Goal: Information Seeking & Learning: Learn about a topic

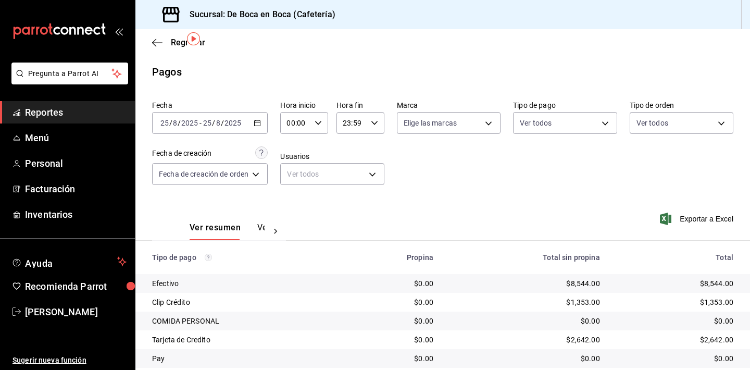
scroll to position [33, 0]
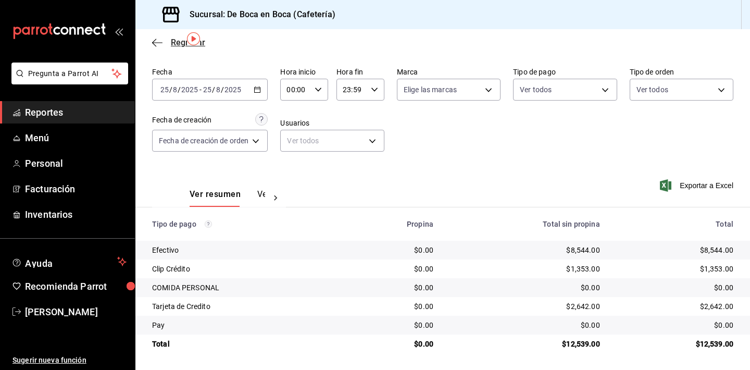
click at [177, 41] on span "Regresar" at bounding box center [188, 42] width 34 height 10
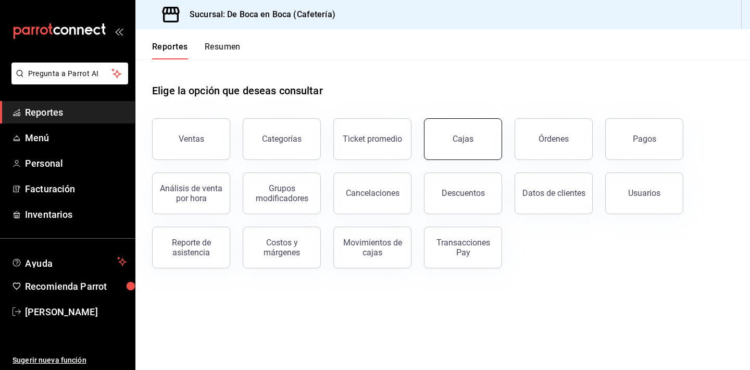
click at [465, 142] on div "Cajas" at bounding box center [462, 139] width 21 height 10
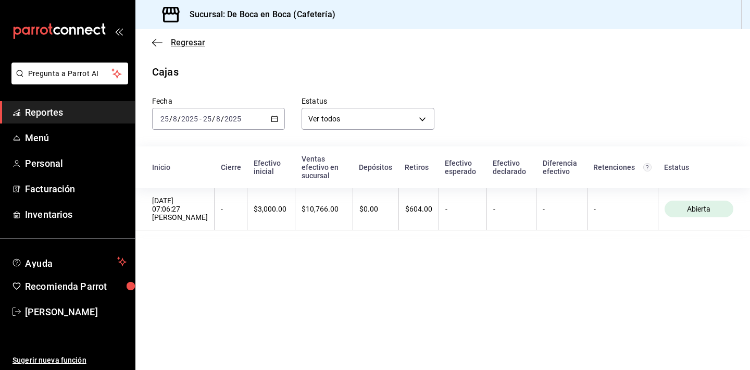
click at [193, 43] on span "Regresar" at bounding box center [188, 42] width 34 height 10
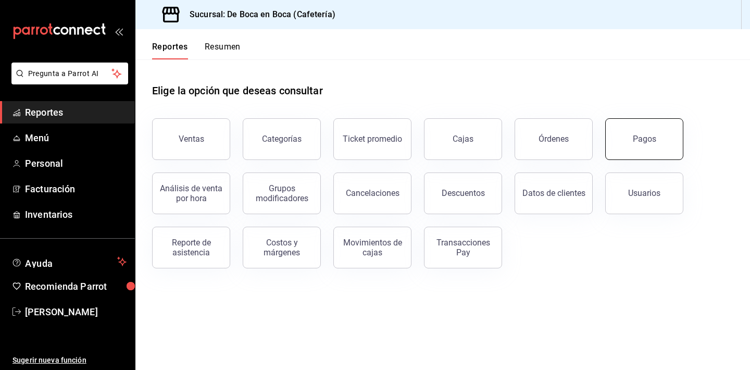
click at [643, 138] on div "Pagos" at bounding box center [644, 139] width 23 height 10
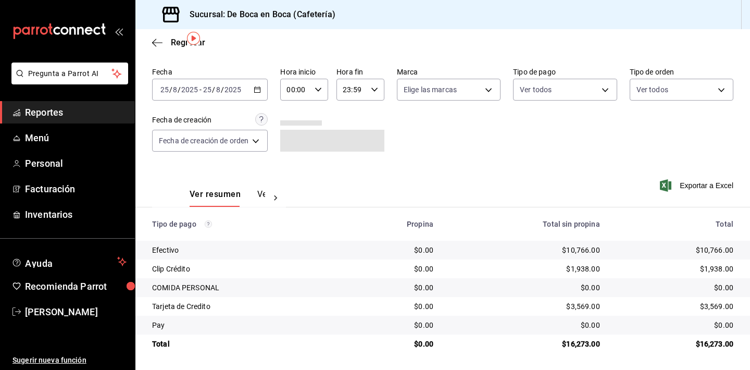
scroll to position [33, 0]
click at [176, 40] on span "Regresar" at bounding box center [188, 42] width 34 height 10
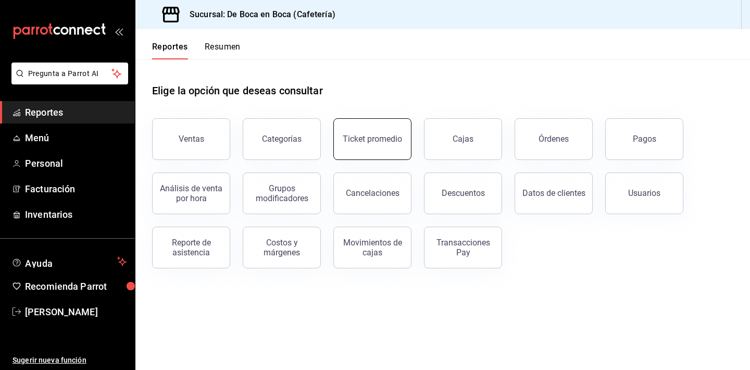
click at [388, 142] on div "Ticket promedio" at bounding box center [372, 139] width 59 height 10
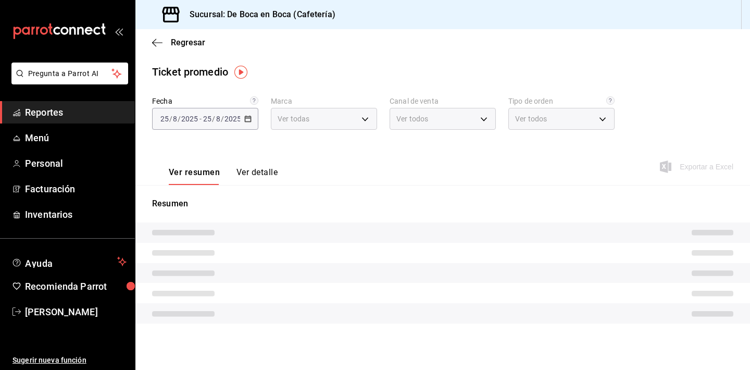
type input "4eab8db2-e1dc-4fb3-9b1f-7fa82010a4f3"
type input "PARROT,UBER_EATS,RAPPI,DIDI_FOOD,ONLINE"
type input "61aa6ed0-89e8-4ade-ab8f-9d5a6c3a5d55,64c7675a-ad12-4e92-a92e-381dad39d6f0,EXTER…"
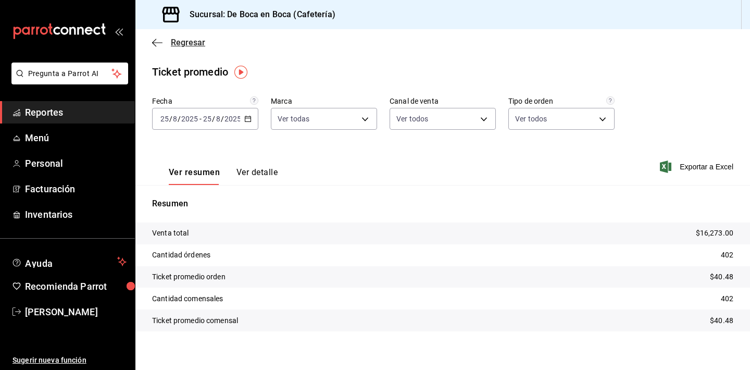
click at [187, 44] on span "Regresar" at bounding box center [188, 42] width 34 height 10
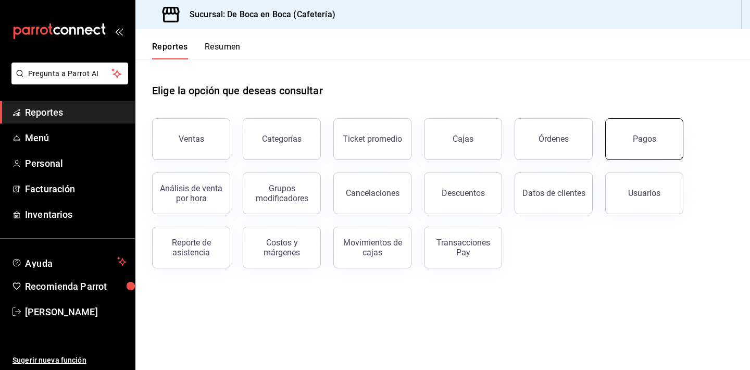
click at [637, 135] on div "Pagos" at bounding box center [644, 139] width 23 height 10
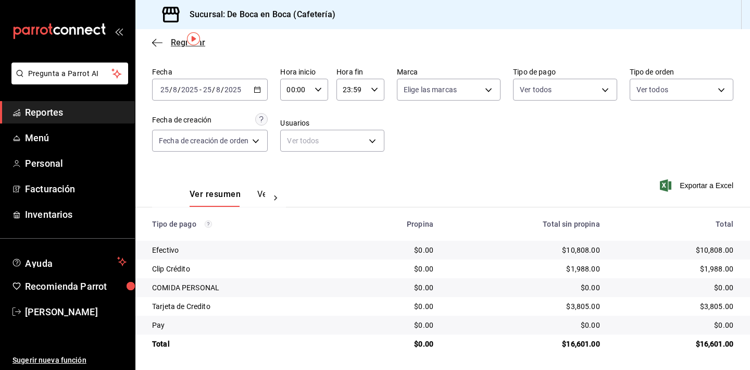
click at [166, 45] on span "Regresar" at bounding box center [178, 42] width 53 height 10
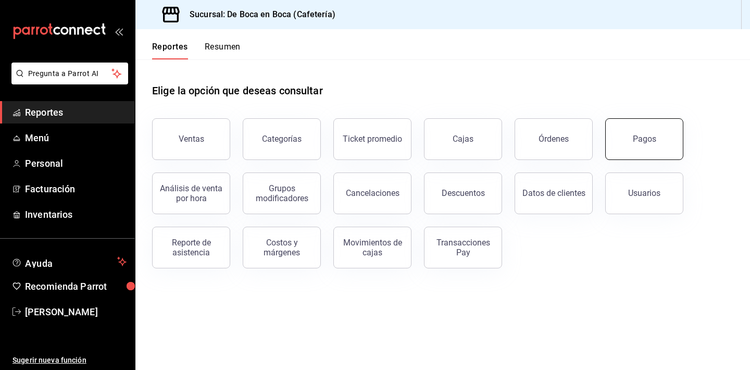
click at [634, 131] on button "Pagos" at bounding box center [644, 139] width 78 height 42
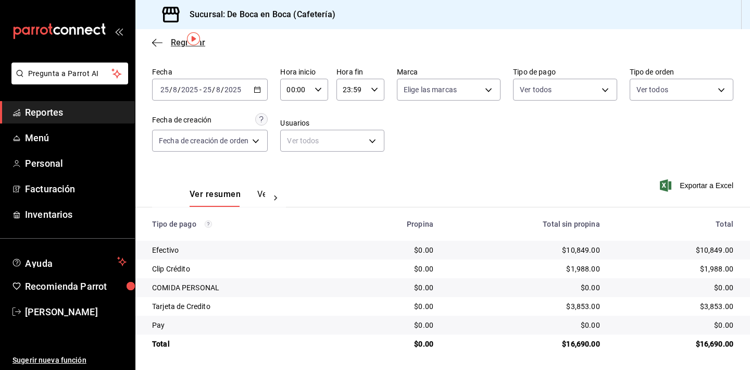
click at [172, 44] on span "Regresar" at bounding box center [188, 42] width 34 height 10
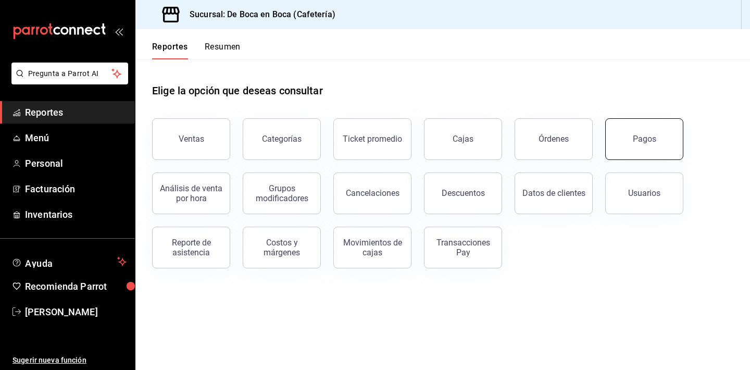
click at [654, 130] on button "Pagos" at bounding box center [644, 139] width 78 height 42
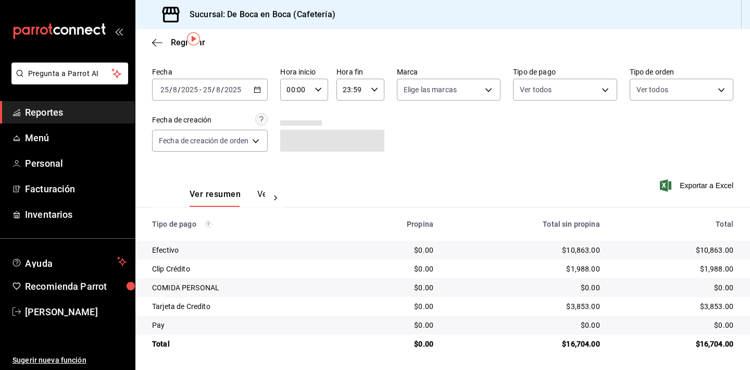
scroll to position [33, 0]
click at [160, 41] on icon "button" at bounding box center [157, 42] width 10 height 9
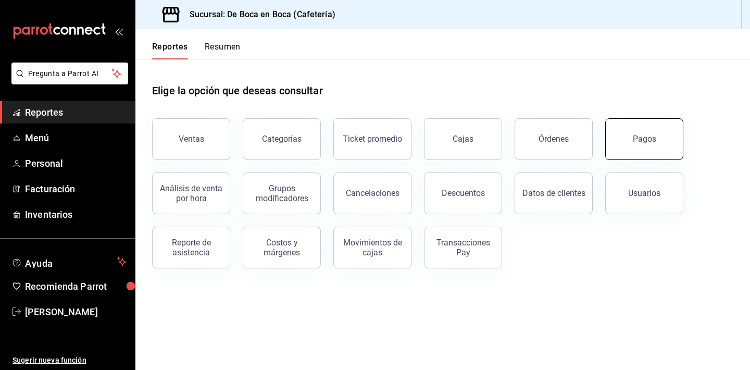
click at [658, 150] on button "Pagos" at bounding box center [644, 139] width 78 height 42
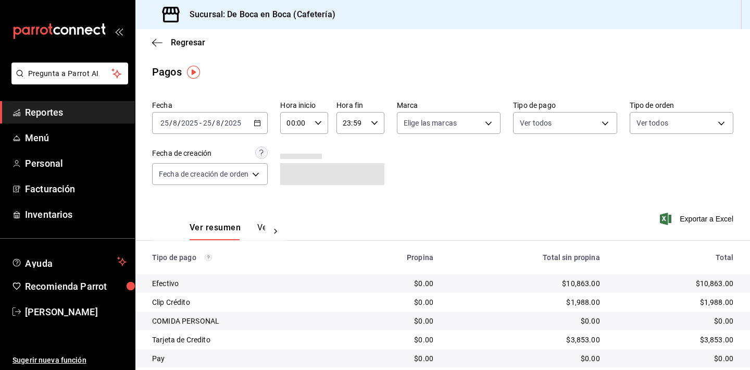
click at [635, 159] on div "Fecha [DATE] [DATE] - [DATE] [DATE] Hora inicio 00:00 Hora inicio Hora fin 23:5…" at bounding box center [442, 146] width 581 height 101
click at [182, 42] on span "Regresar" at bounding box center [188, 42] width 34 height 10
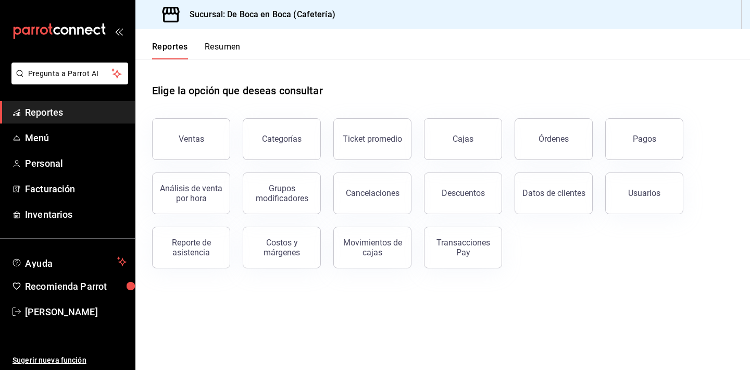
click at [335, 41] on header "Reportes Resumen" at bounding box center [442, 44] width 614 height 30
click at [651, 129] on button "Pagos" at bounding box center [644, 139] width 78 height 42
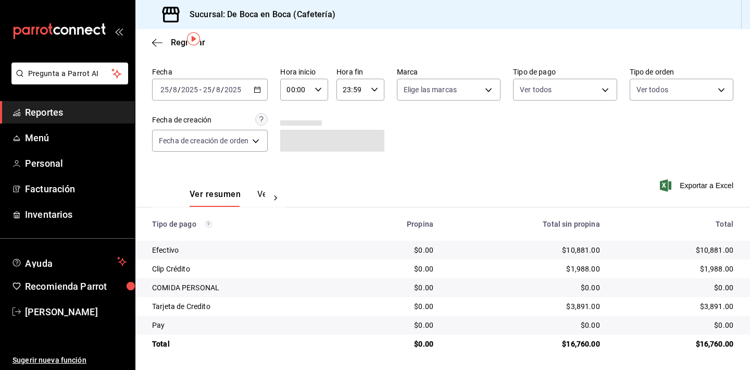
scroll to position [33, 0]
click at [178, 44] on span "Regresar" at bounding box center [188, 42] width 34 height 10
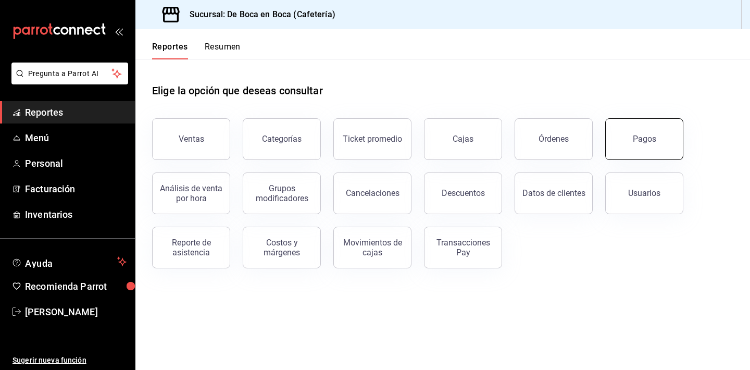
click at [641, 138] on div "Pagos" at bounding box center [644, 139] width 23 height 10
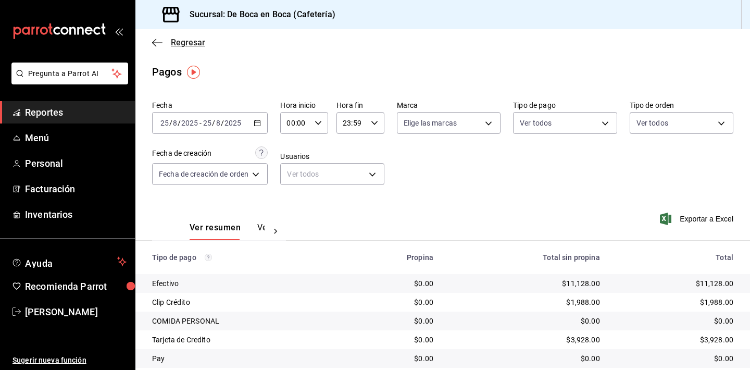
click at [186, 43] on span "Regresar" at bounding box center [188, 42] width 34 height 10
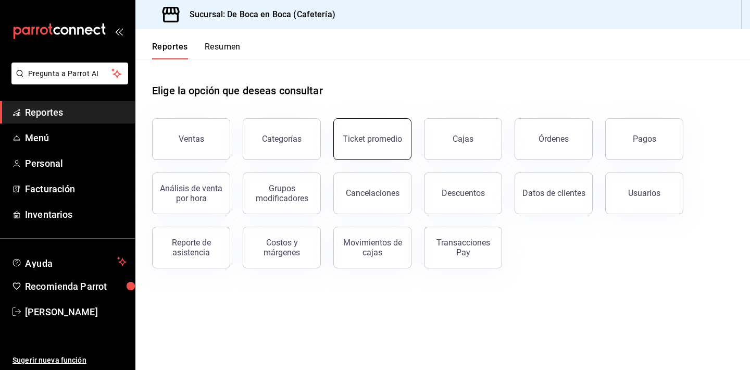
click at [345, 127] on button "Ticket promedio" at bounding box center [372, 139] width 78 height 42
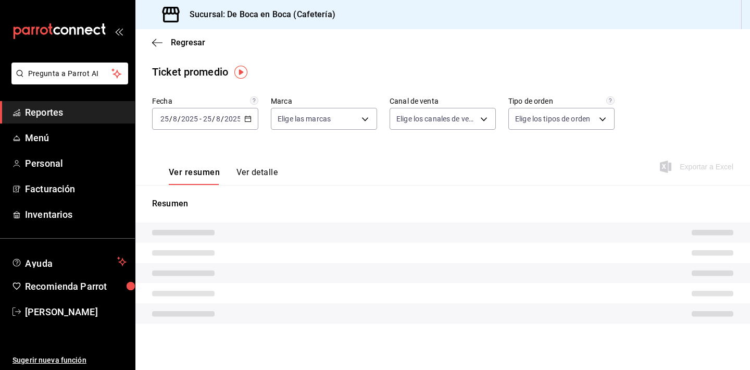
type input "4eab8db2-e1dc-4fb3-9b1f-7fa82010a4f3"
type input "PARROT,UBER_EATS,RAPPI,DIDI_FOOD,ONLINE"
type input "61aa6ed0-89e8-4ade-ab8f-9d5a6c3a5d55,64c7675a-ad12-4e92-a92e-381dad39d6f0,EXTER…"
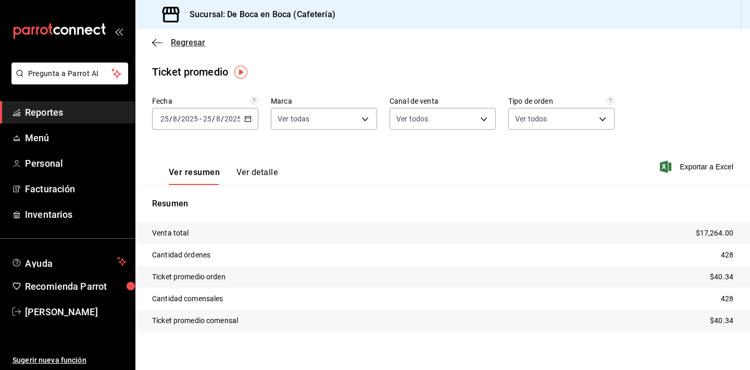
click at [195, 43] on span "Regresar" at bounding box center [188, 42] width 34 height 10
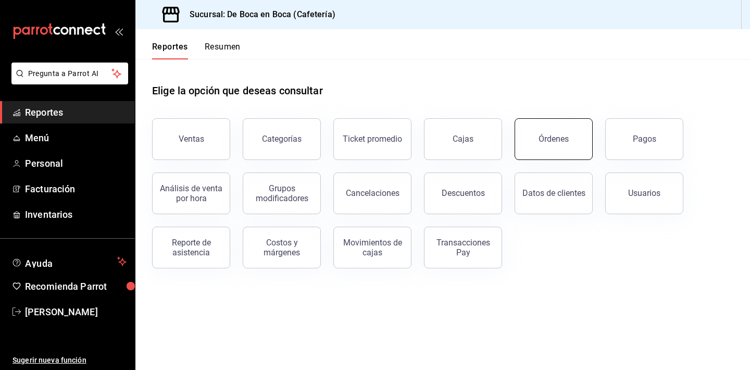
click at [546, 144] on button "Órdenes" at bounding box center [553, 139] width 78 height 42
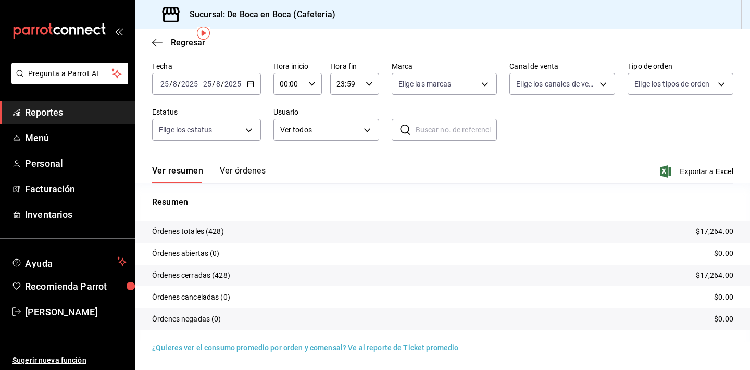
scroll to position [39, 0]
click at [180, 41] on span "Regresar" at bounding box center [188, 42] width 34 height 10
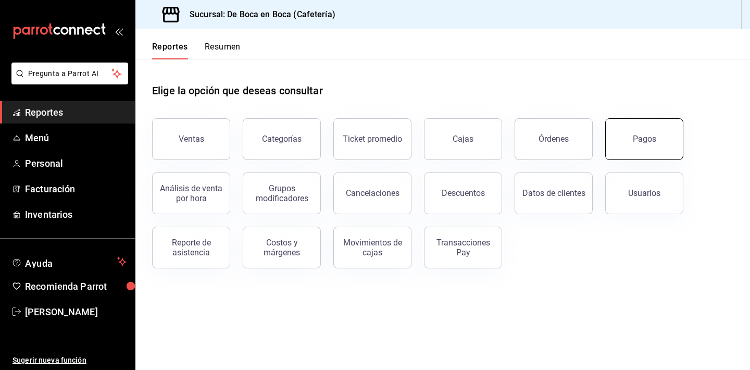
click at [646, 131] on button "Pagos" at bounding box center [644, 139] width 78 height 42
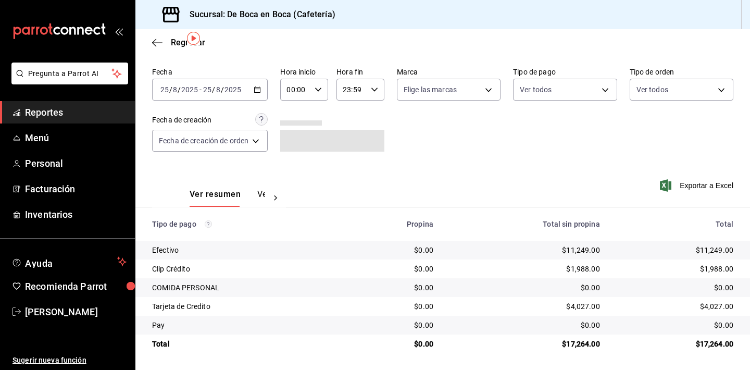
scroll to position [33, 0]
click at [174, 41] on span "Regresar" at bounding box center [188, 42] width 34 height 10
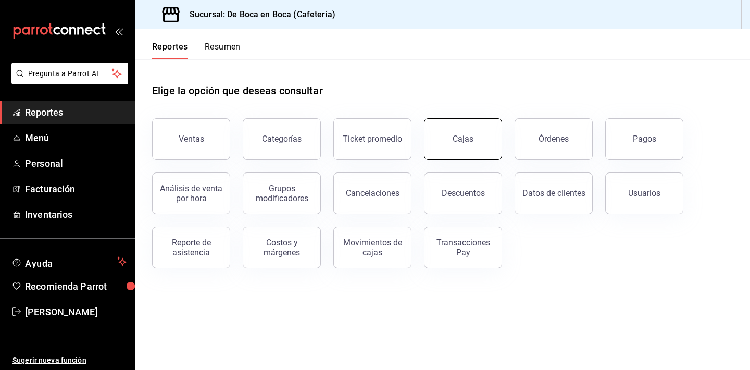
click at [439, 138] on button "Cajas" at bounding box center [463, 139] width 78 height 42
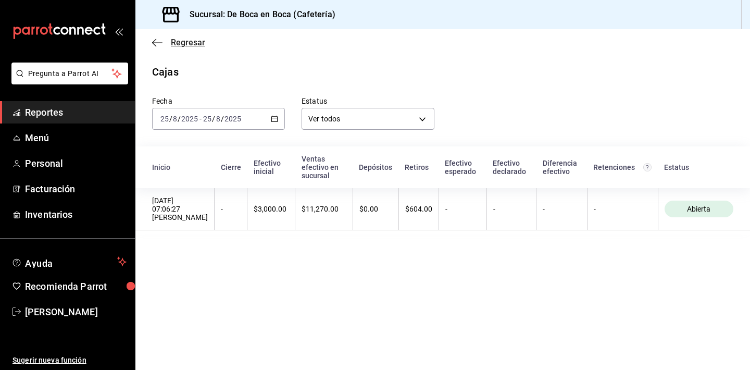
click at [189, 46] on span "Regresar" at bounding box center [188, 42] width 34 height 10
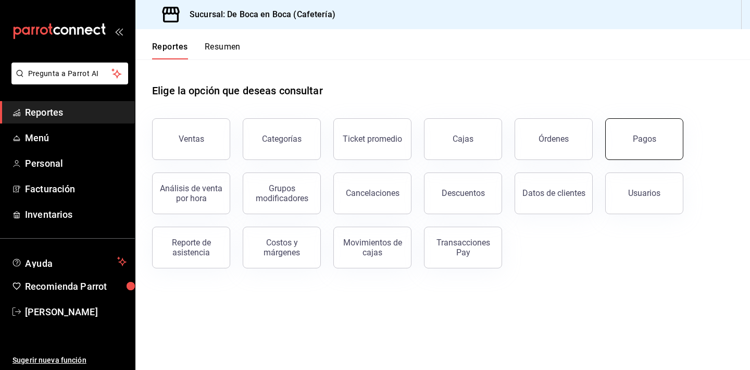
click at [634, 136] on div "Pagos" at bounding box center [644, 139] width 23 height 10
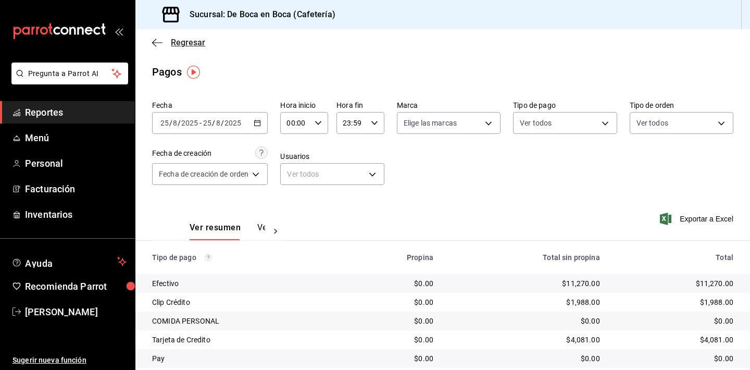
click at [188, 41] on span "Regresar" at bounding box center [188, 42] width 34 height 10
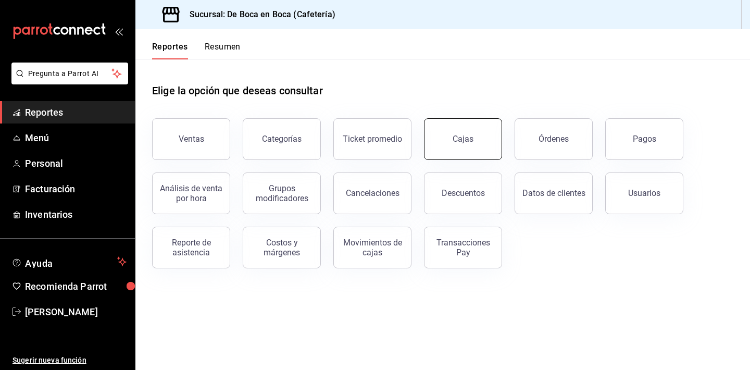
click at [442, 121] on button "Cajas" at bounding box center [463, 139] width 78 height 42
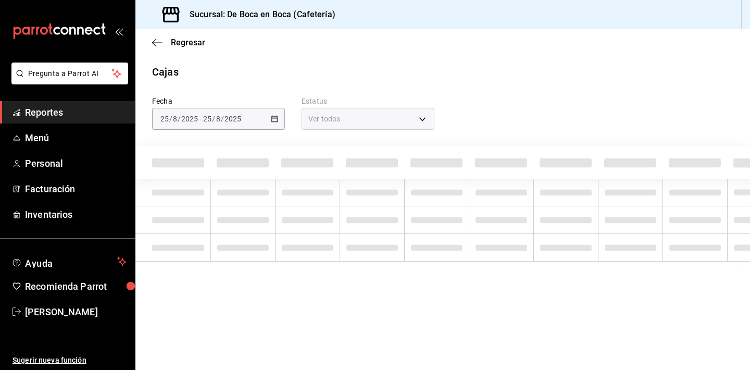
click at [451, 134] on div "Fecha [DATE] [DATE] - [DATE] [DATE] Estatus Ver todos ALL" at bounding box center [442, 171] width 581 height 182
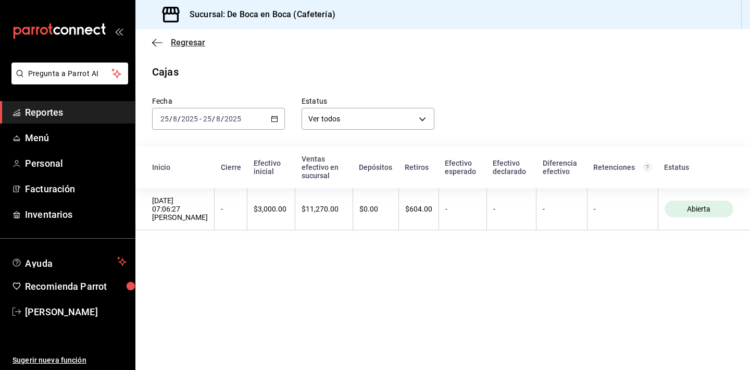
click at [189, 43] on span "Regresar" at bounding box center [188, 42] width 34 height 10
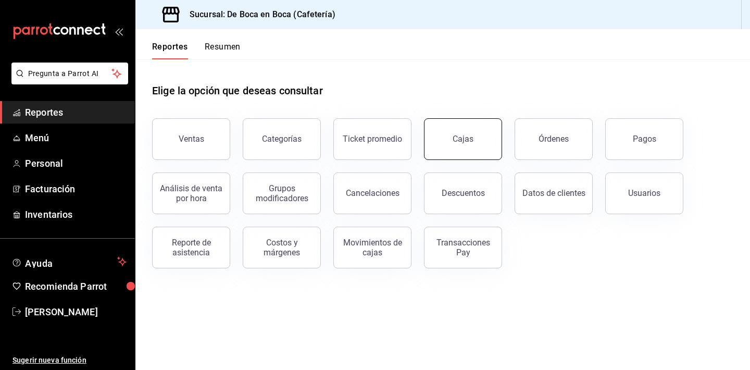
click at [470, 147] on button "Cajas" at bounding box center [463, 139] width 78 height 42
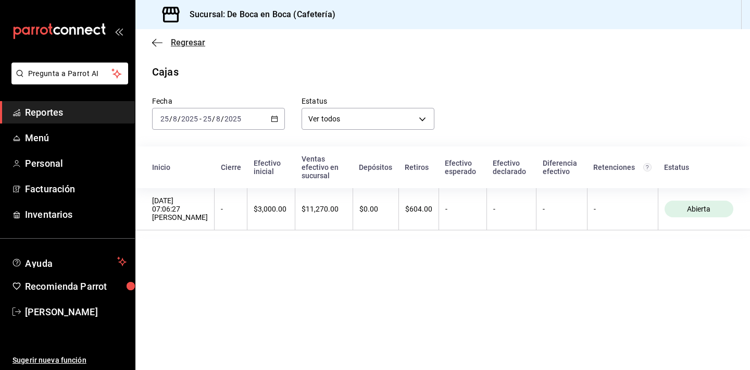
click at [193, 37] on span "Regresar" at bounding box center [188, 42] width 34 height 10
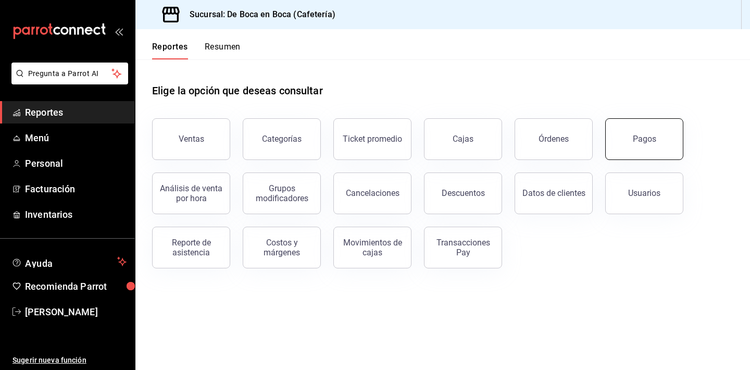
click at [662, 125] on button "Pagos" at bounding box center [644, 139] width 78 height 42
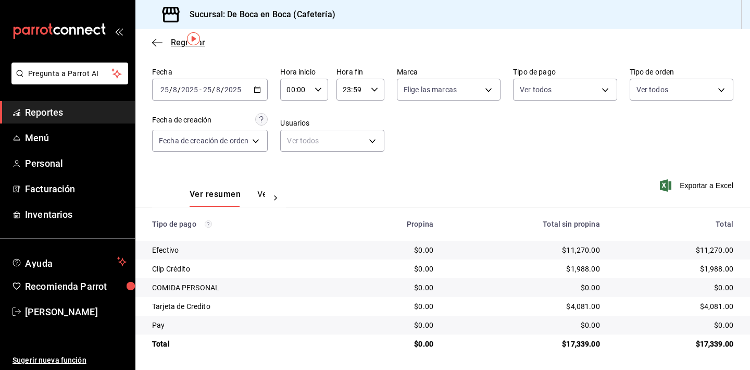
click at [172, 43] on span "Regresar" at bounding box center [188, 42] width 34 height 10
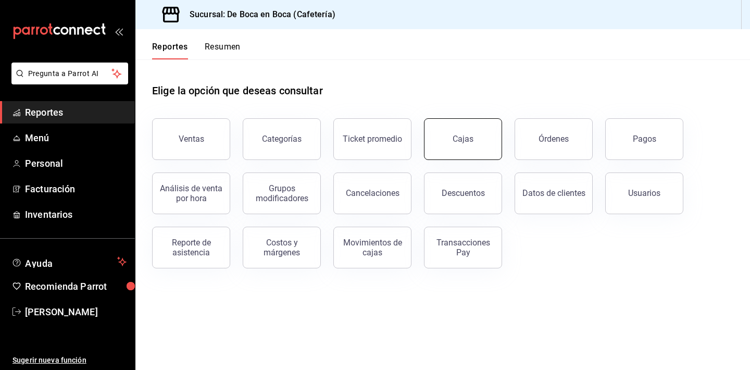
click at [464, 142] on div "Cajas" at bounding box center [462, 139] width 21 height 10
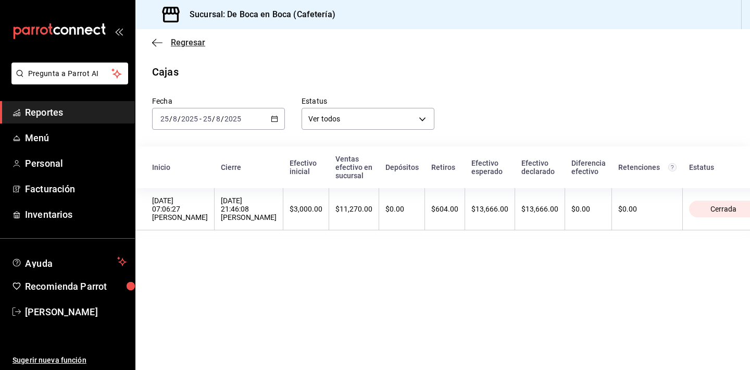
click at [192, 43] on span "Regresar" at bounding box center [188, 42] width 34 height 10
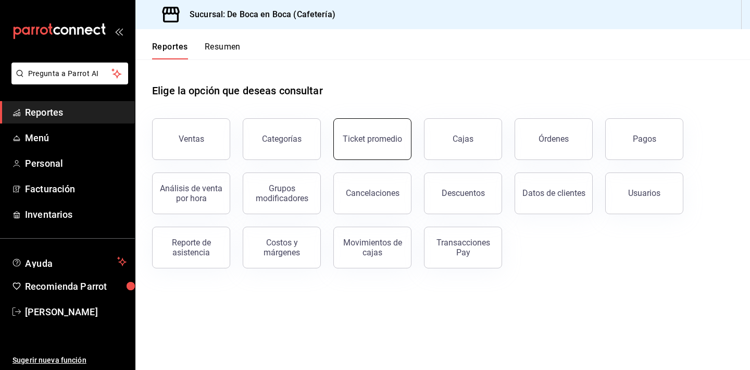
click at [371, 146] on button "Ticket promedio" at bounding box center [372, 139] width 78 height 42
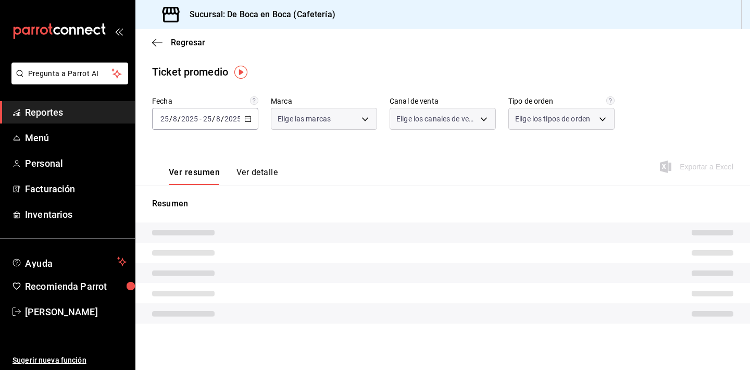
type input "4eab8db2-e1dc-4fb3-9b1f-7fa82010a4f3"
type input "PARROT,UBER_EATS,RAPPI,DIDI_FOOD,ONLINE"
type input "61aa6ed0-89e8-4ade-ab8f-9d5a6c3a5d55,64c7675a-ad12-4e92-a92e-381dad39d6f0,EXTER…"
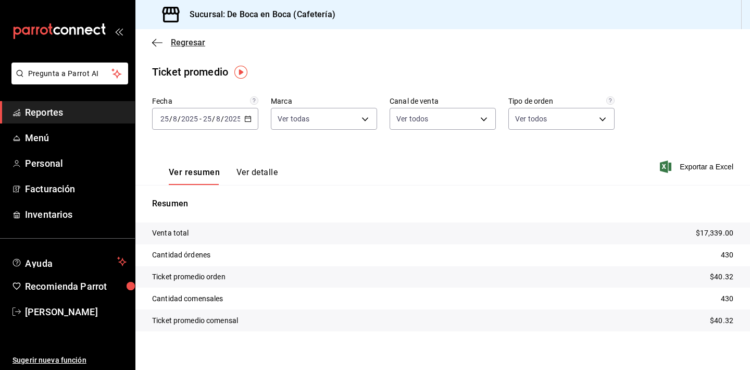
click at [179, 44] on span "Regresar" at bounding box center [188, 42] width 34 height 10
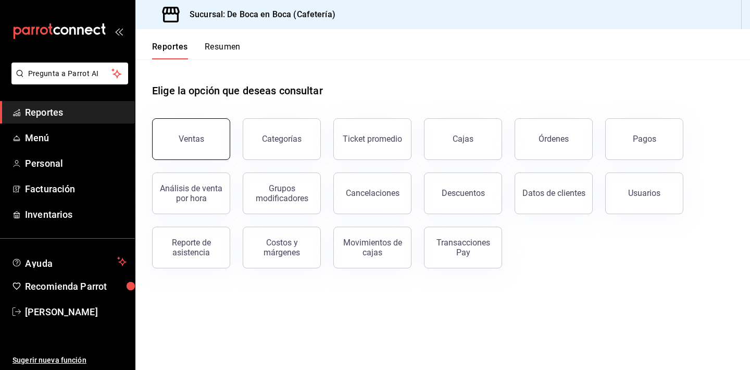
click at [211, 146] on button "Ventas" at bounding box center [191, 139] width 78 height 42
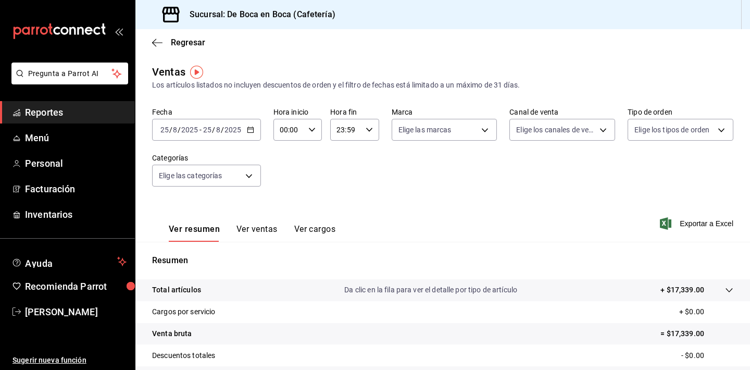
click at [260, 228] on button "Ver ventas" at bounding box center [256, 233] width 41 height 18
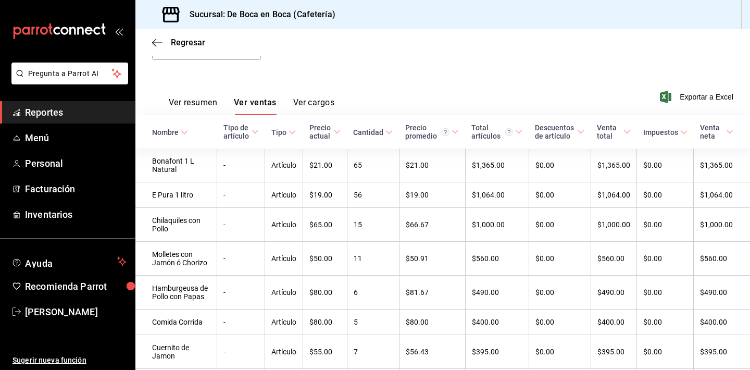
click at [382, 134] on div "Cantidad" at bounding box center [368, 132] width 30 height 8
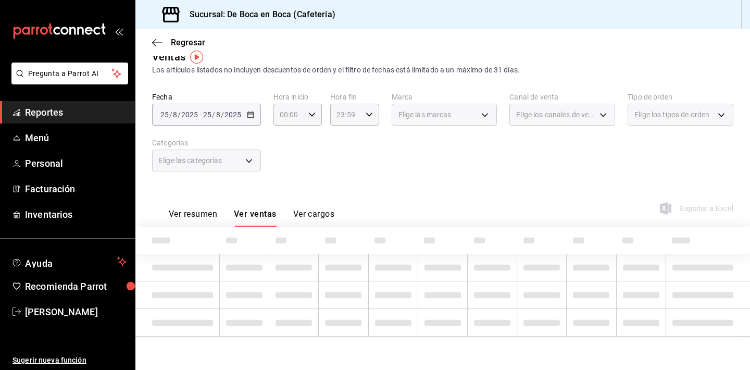
scroll to position [15, 0]
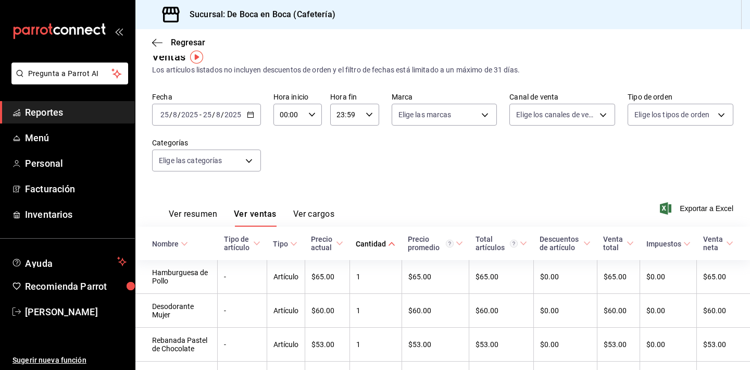
click at [384, 245] on div "Cantidad" at bounding box center [371, 243] width 30 height 8
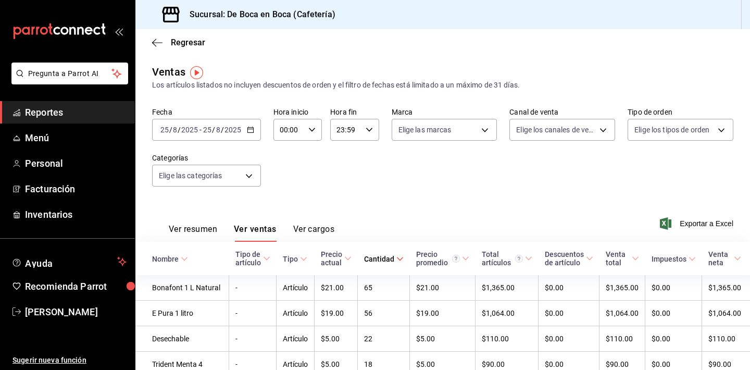
scroll to position [0, 0]
click at [370, 259] on div "Cantidad" at bounding box center [379, 259] width 30 height 8
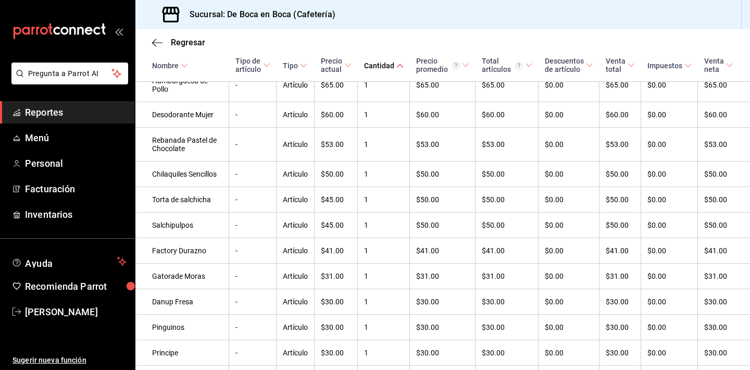
scroll to position [225, 0]
click at [178, 40] on span "Regresar" at bounding box center [188, 42] width 34 height 10
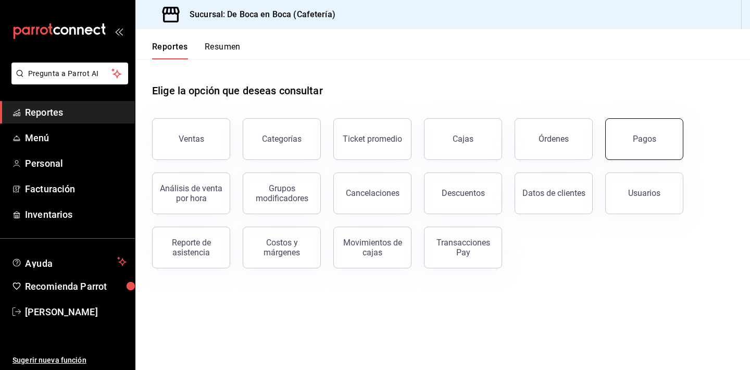
click at [671, 143] on button "Pagos" at bounding box center [644, 139] width 78 height 42
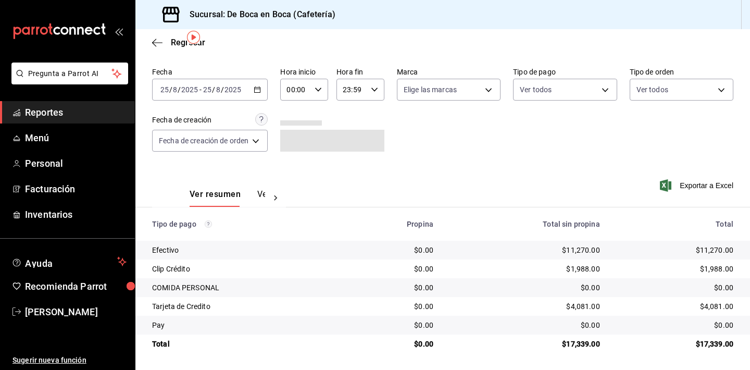
scroll to position [33, 0]
click at [178, 39] on span "Regresar" at bounding box center [188, 42] width 34 height 10
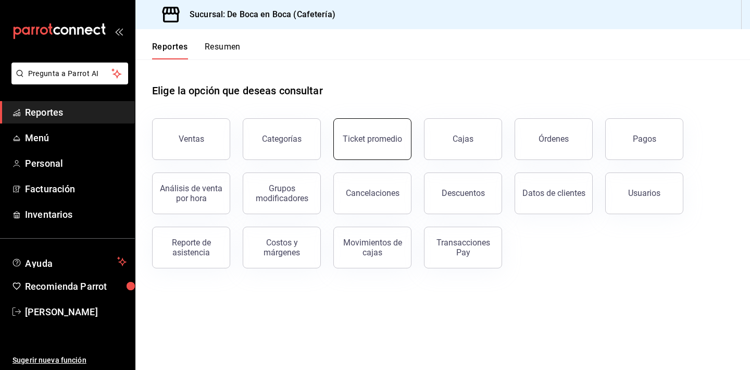
click at [393, 155] on button "Ticket promedio" at bounding box center [372, 139] width 78 height 42
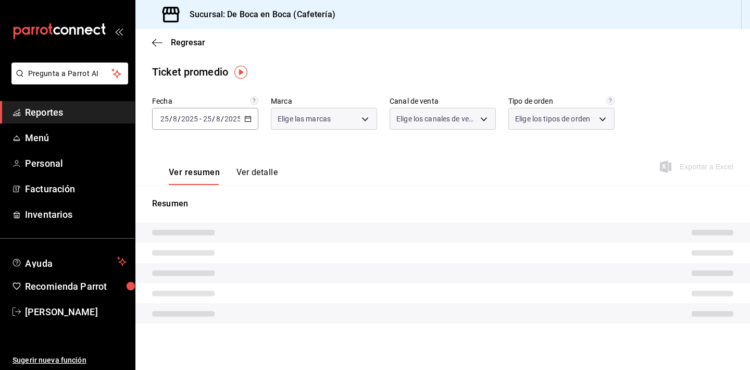
type input "4eab8db2-e1dc-4fb3-9b1f-7fa82010a4f3"
type input "PARROT,UBER_EATS,RAPPI,DIDI_FOOD,ONLINE"
type input "61aa6ed0-89e8-4ade-ab8f-9d5a6c3a5d55,64c7675a-ad12-4e92-a92e-381dad39d6f0,EXTER…"
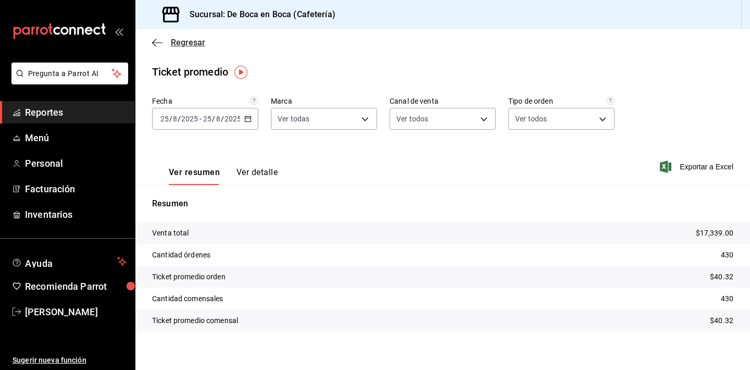
click at [193, 46] on span "Regresar" at bounding box center [188, 42] width 34 height 10
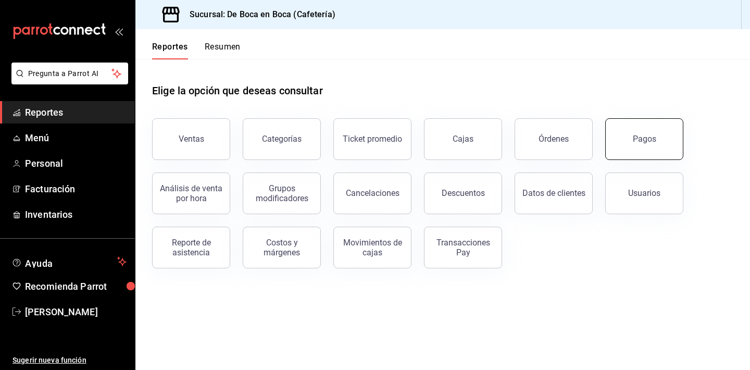
click at [633, 150] on button "Pagos" at bounding box center [644, 139] width 78 height 42
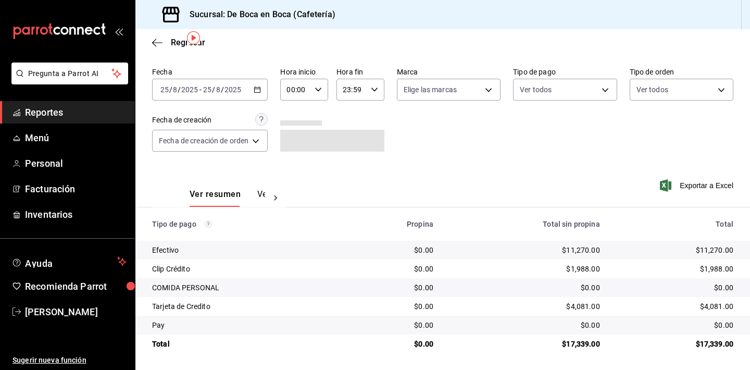
scroll to position [33, 0]
